Goal: Find specific page/section: Find specific page/section

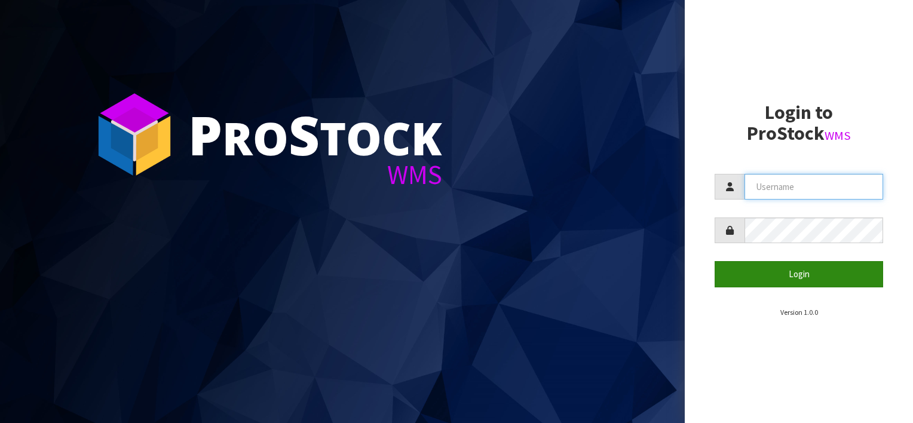
type input "[EMAIL_ADDRESS][DOMAIN_NAME]"
click at [785, 275] on button "Login" at bounding box center [799, 274] width 169 height 26
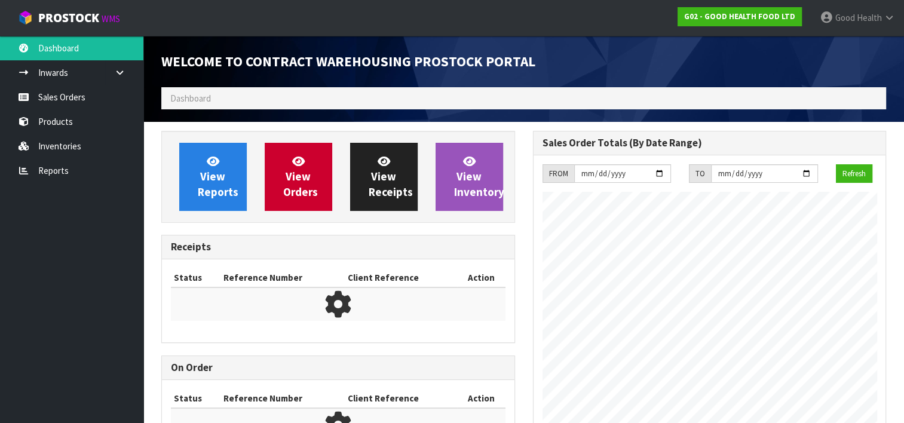
scroll to position [487, 371]
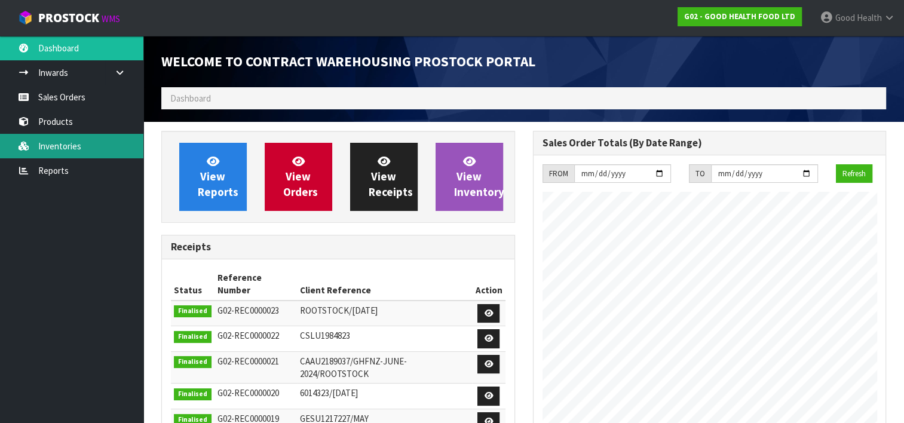
click at [41, 149] on link "Inventories" at bounding box center [71, 146] width 143 height 25
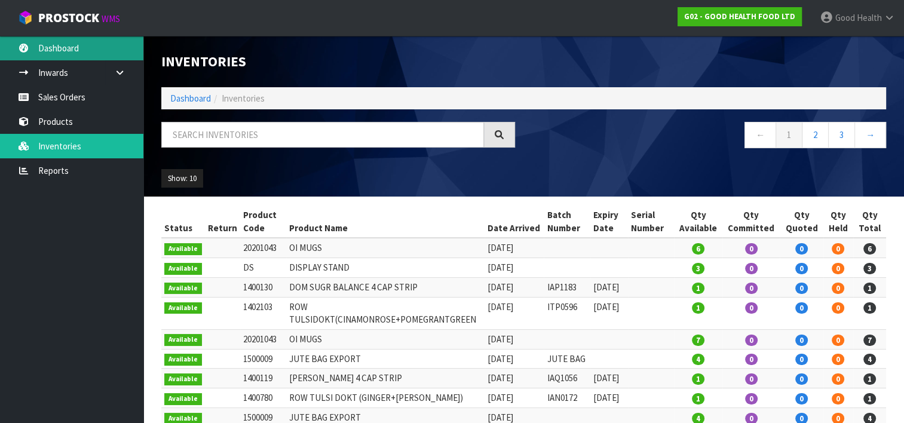
click at [50, 54] on link "Dashboard" at bounding box center [71, 48] width 143 height 25
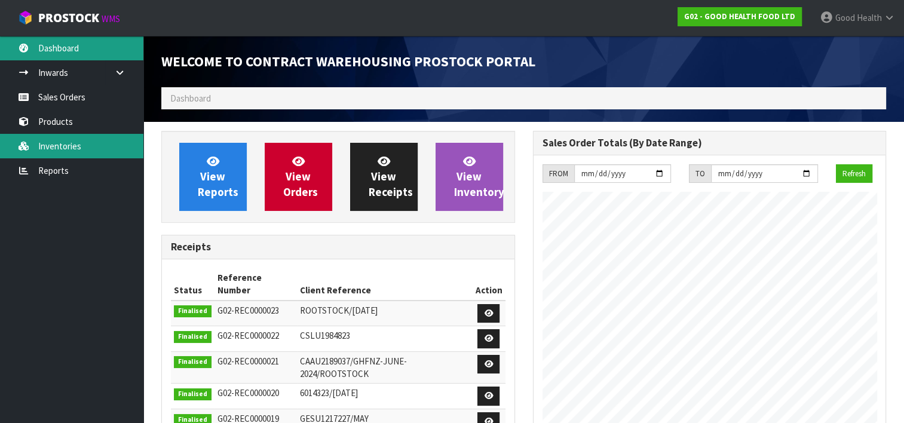
scroll to position [60, 0]
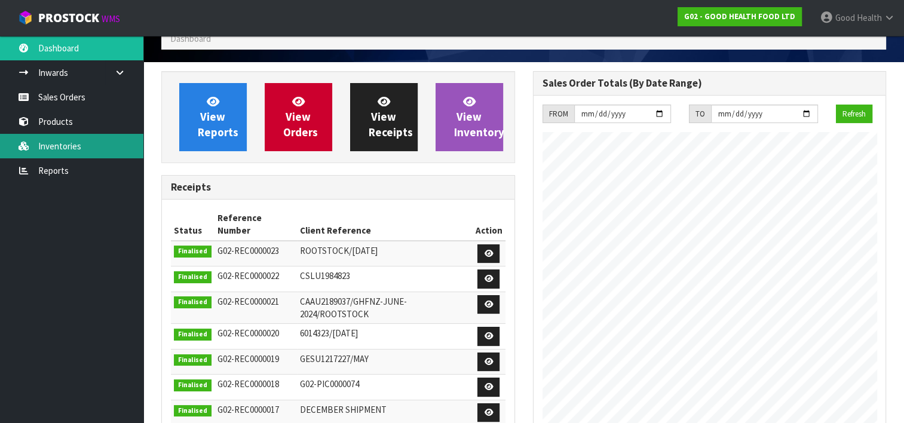
click at [62, 136] on link "Inventories" at bounding box center [71, 146] width 143 height 25
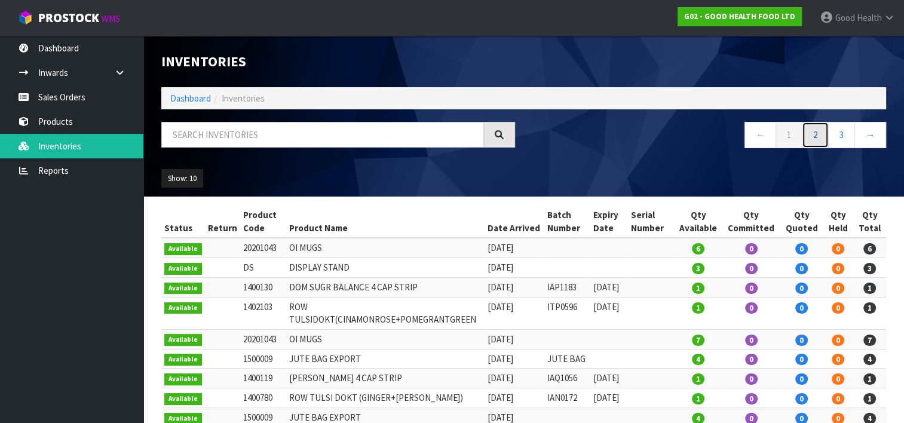
click at [819, 139] on link "2" at bounding box center [815, 135] width 27 height 26
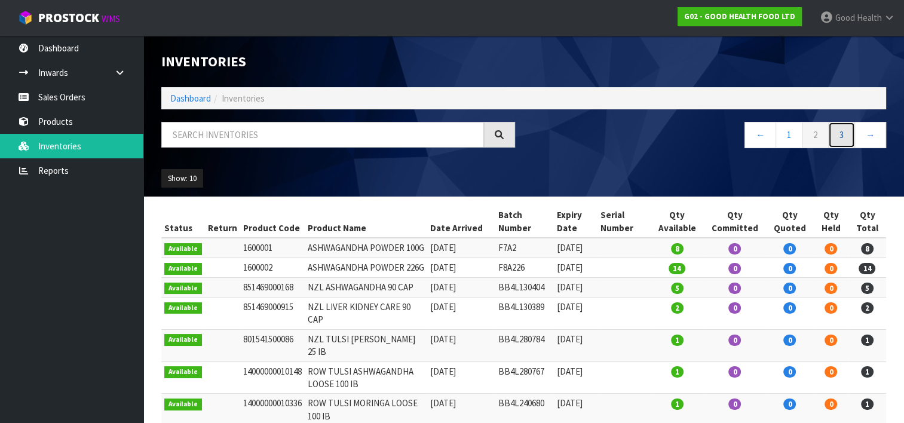
click at [837, 133] on link "3" at bounding box center [841, 135] width 27 height 26
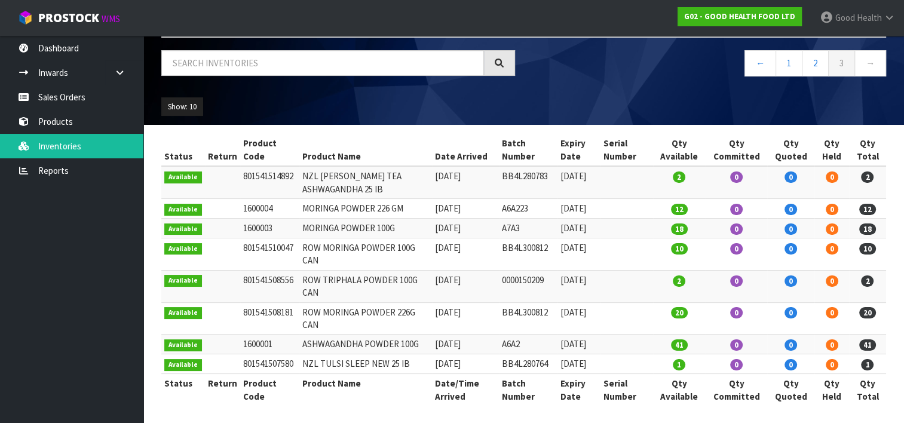
scroll to position [74, 0]
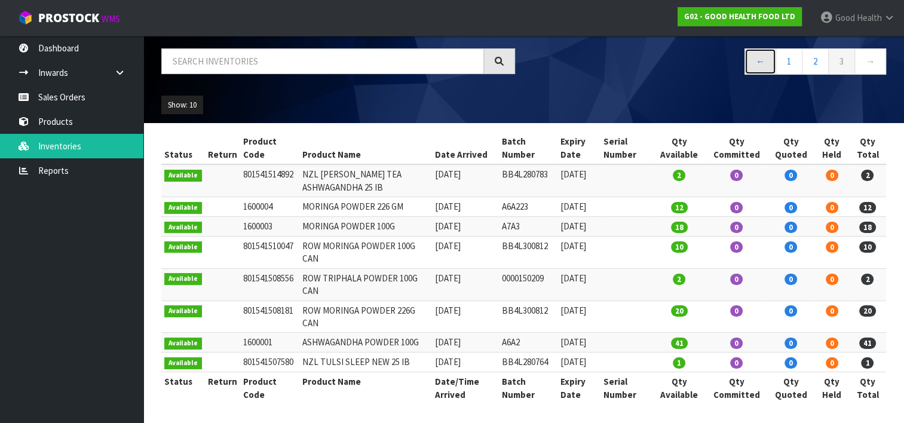
click at [763, 62] on link "←" at bounding box center [761, 61] width 32 height 26
